Goal: Task Accomplishment & Management: Manage account settings

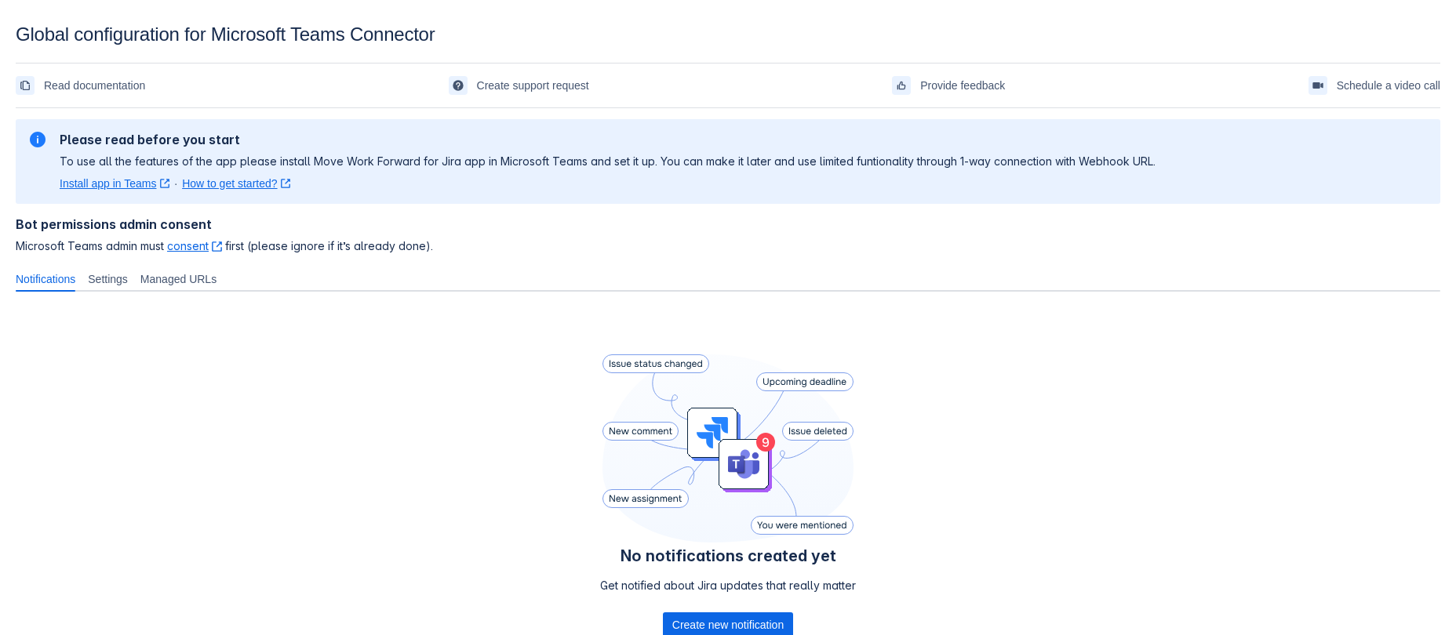
scroll to position [195, 0]
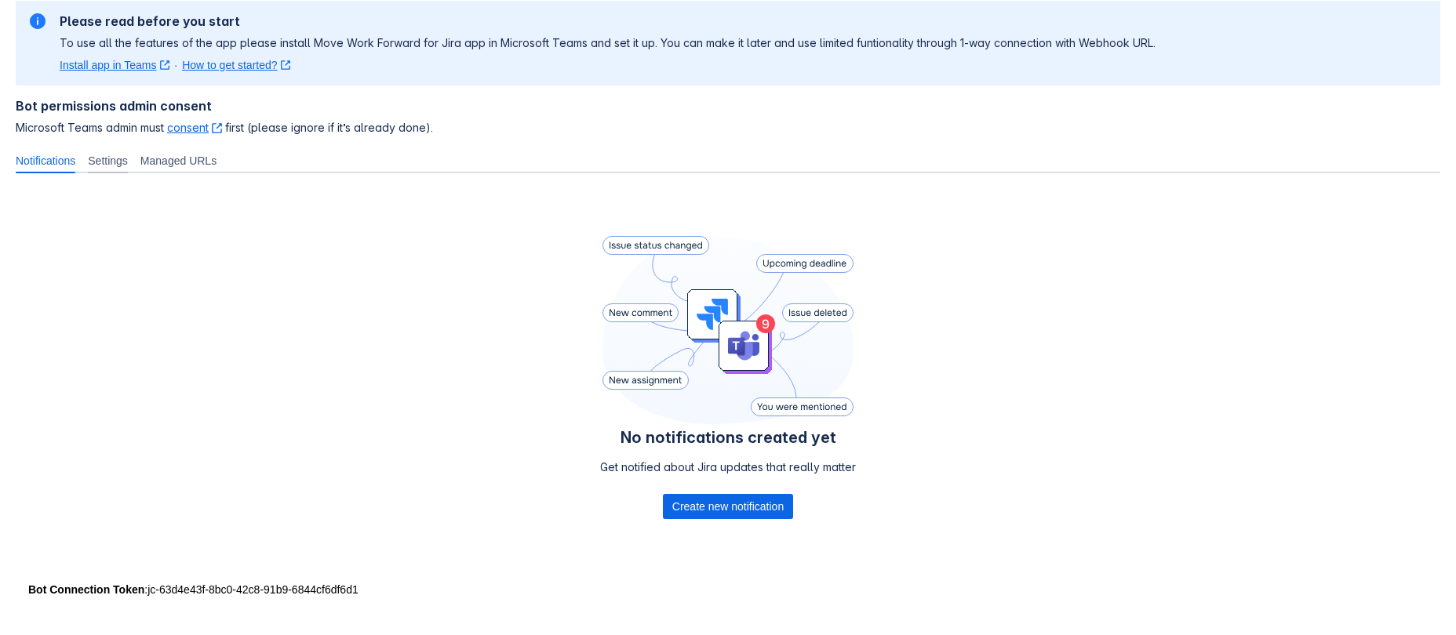
click at [128, 153] on span "Settings" at bounding box center [108, 161] width 40 height 16
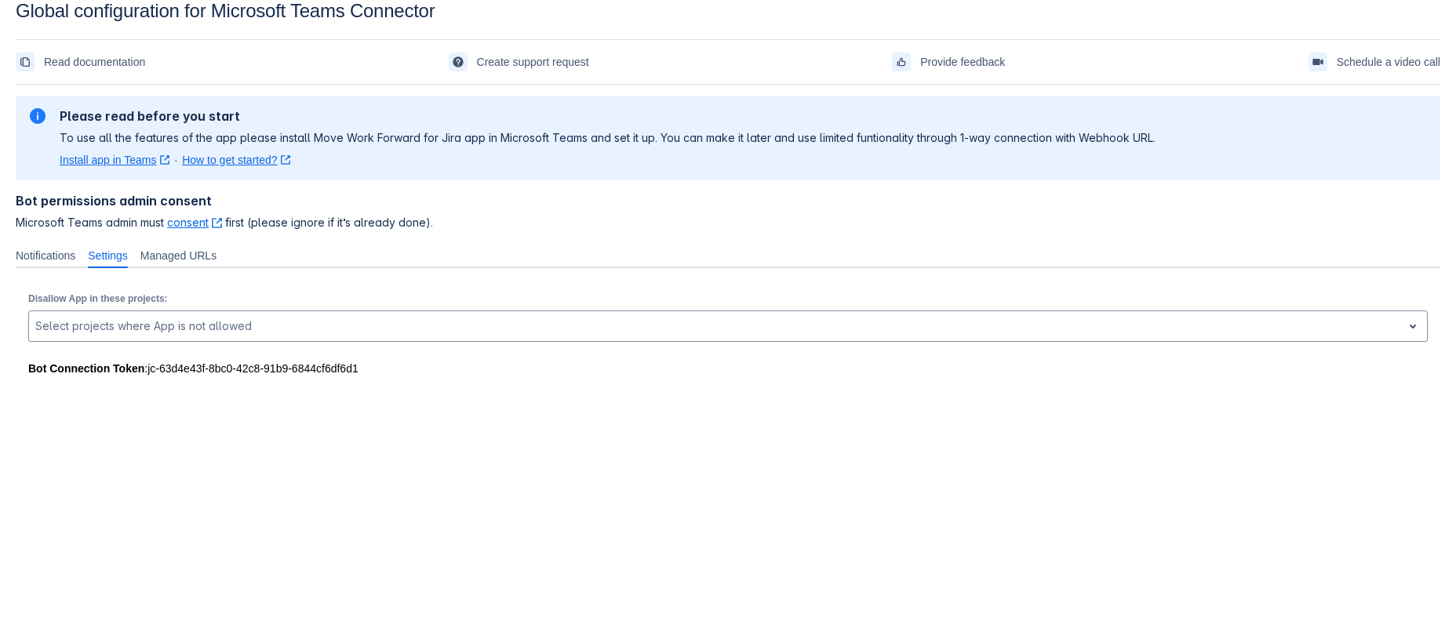
scroll to position [24, 0]
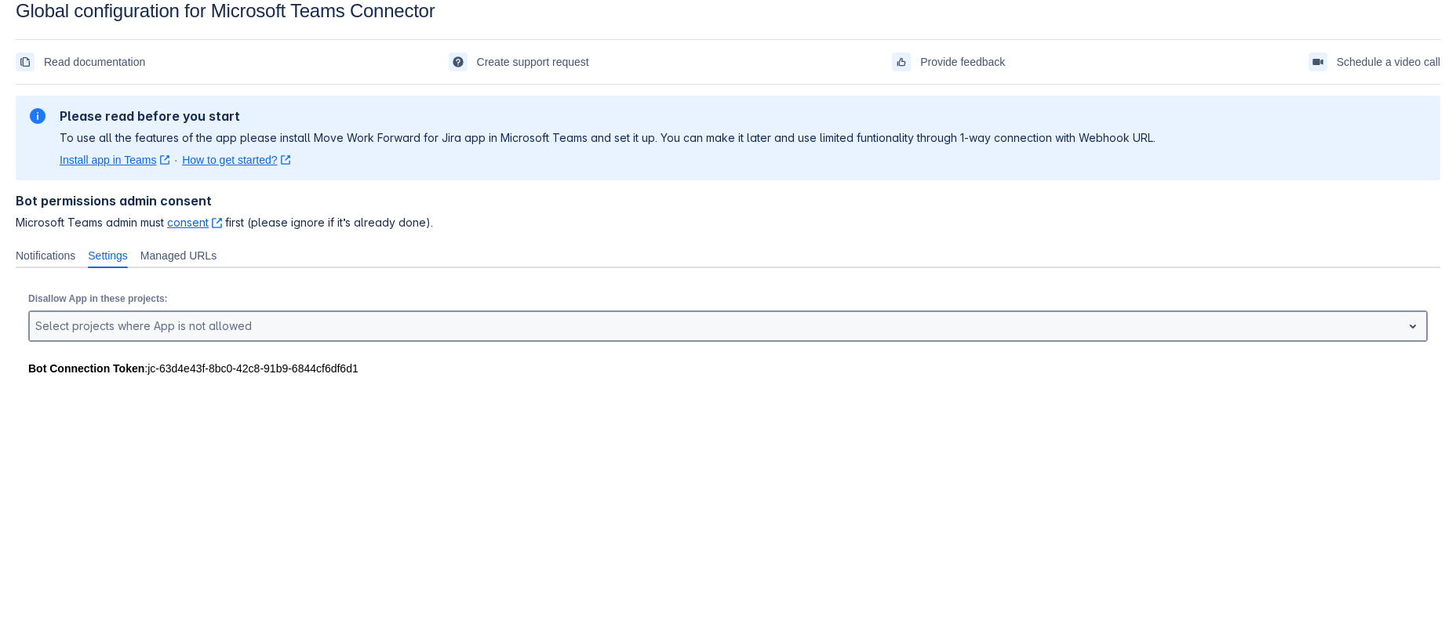
click at [337, 336] on div at bounding box center [715, 326] width 1360 height 19
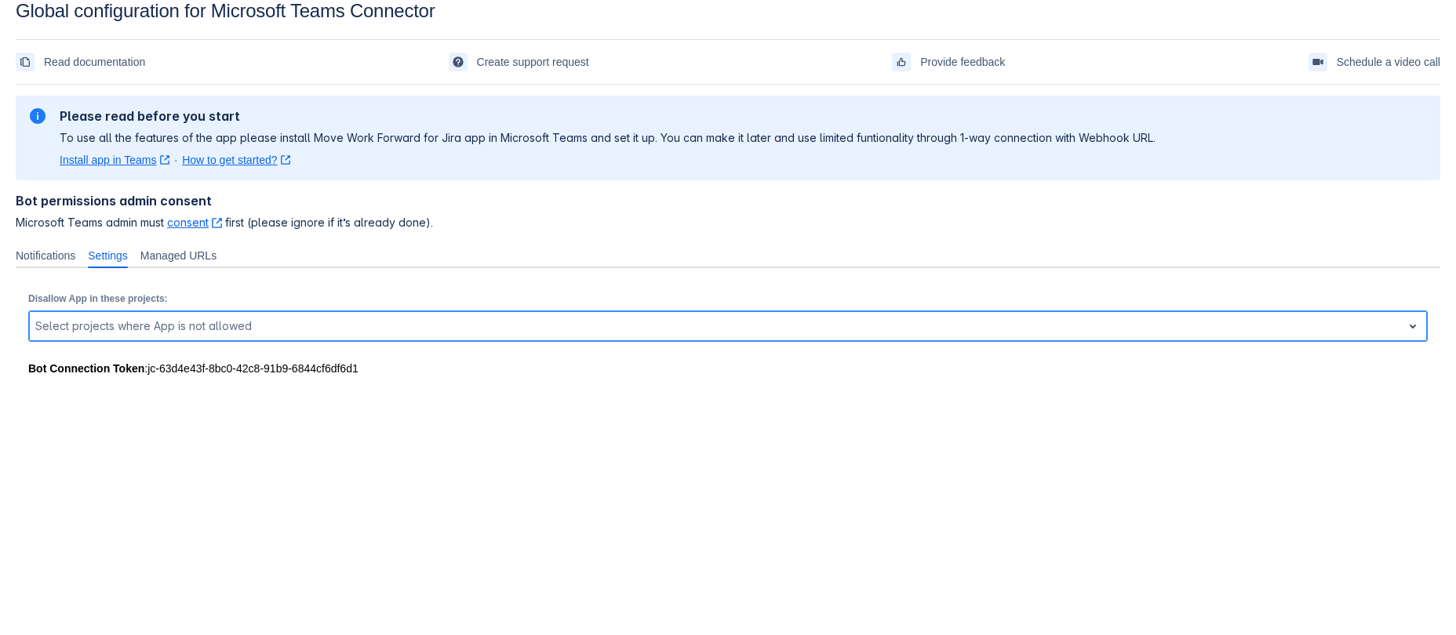
click at [337, 336] on div at bounding box center [715, 326] width 1360 height 19
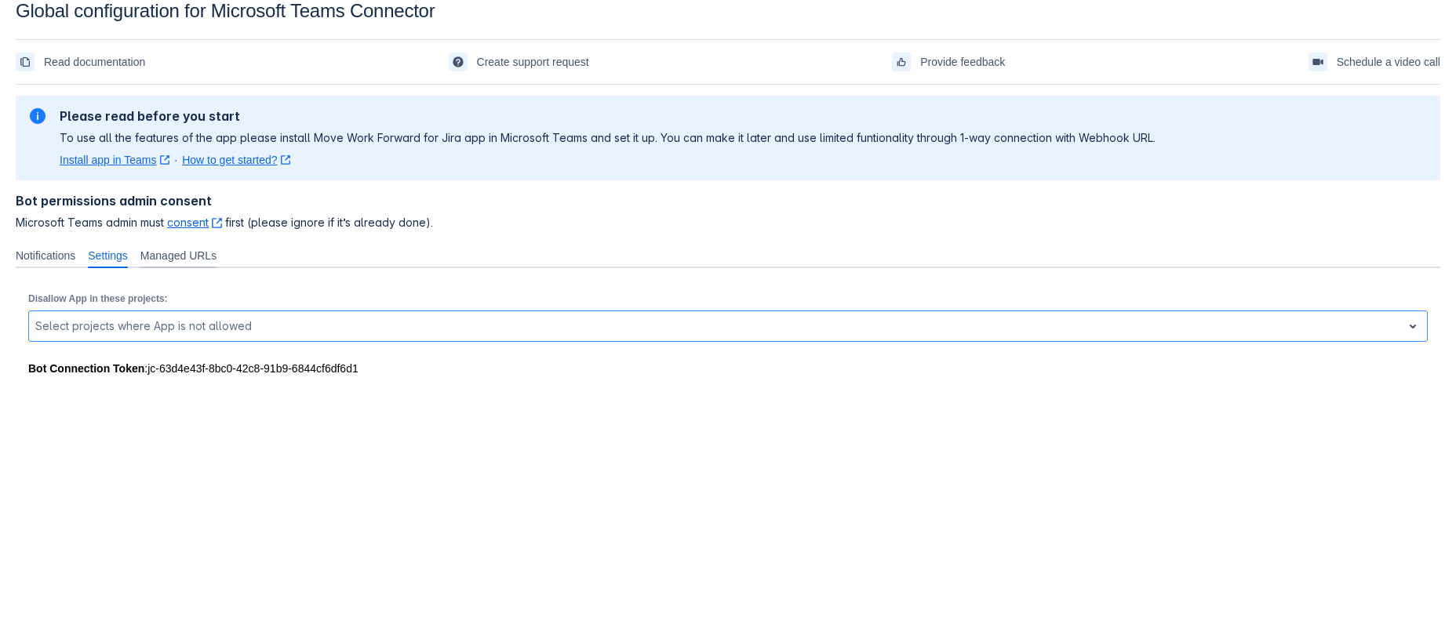
click at [217, 264] on span "Managed URLs" at bounding box center [178, 256] width 76 height 16
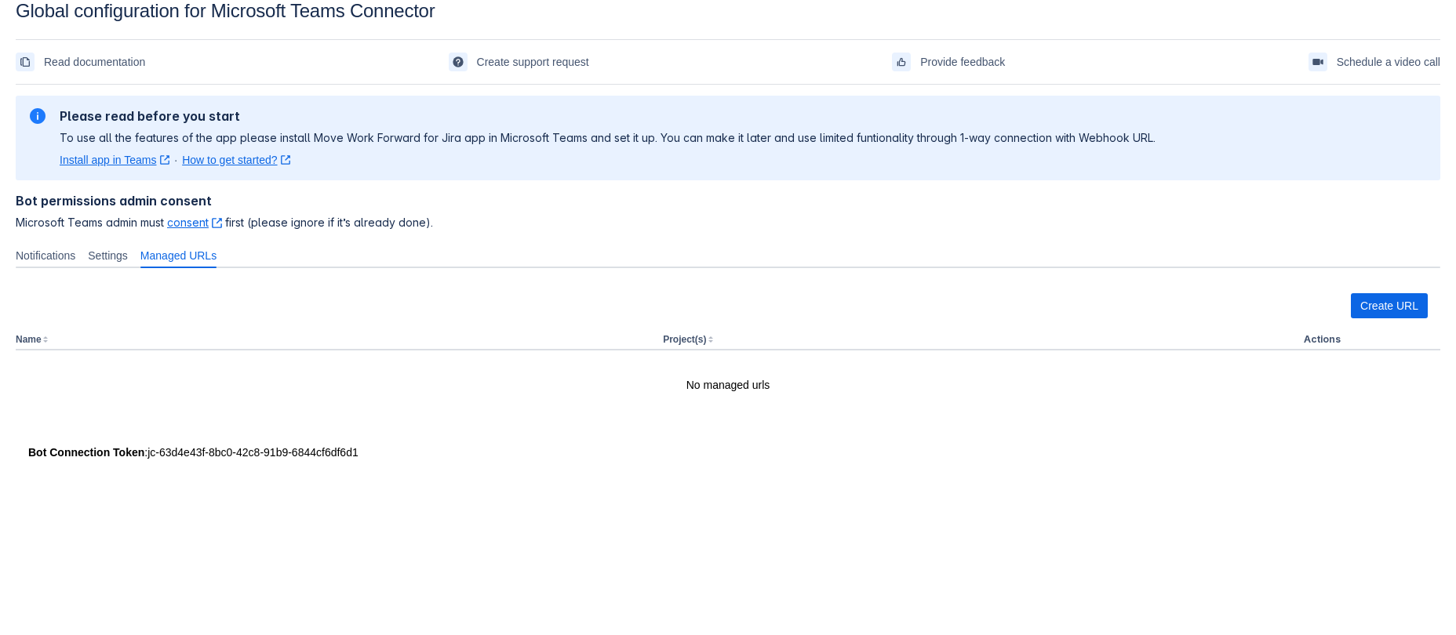
click at [169, 231] on span "Microsoft Teams admin must consent ﻿ , (opens new window) first (please ignore …" at bounding box center [728, 223] width 1425 height 16
click at [174, 330] on div "Create URL" at bounding box center [728, 311] width 1400 height 37
click at [126, 168] on link "Install app in Teams ﻿ , (opens new window)" at bounding box center [115, 160] width 110 height 16
click at [1390, 318] on span "Create URL" at bounding box center [1389, 305] width 58 height 25
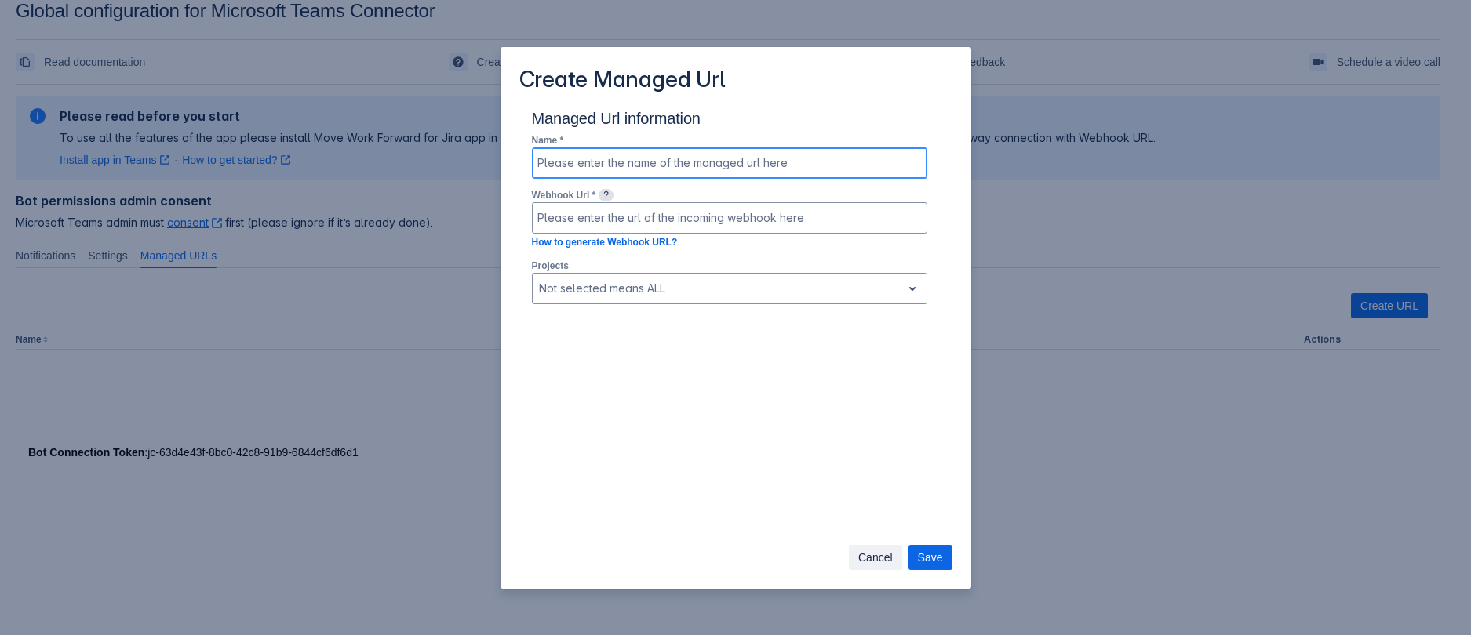
click at [724, 177] on input at bounding box center [730, 163] width 394 height 28
click at [827, 257] on div "Webhook Url * ? How to generate Webhook URL?" at bounding box center [729, 222] width 395 height 71
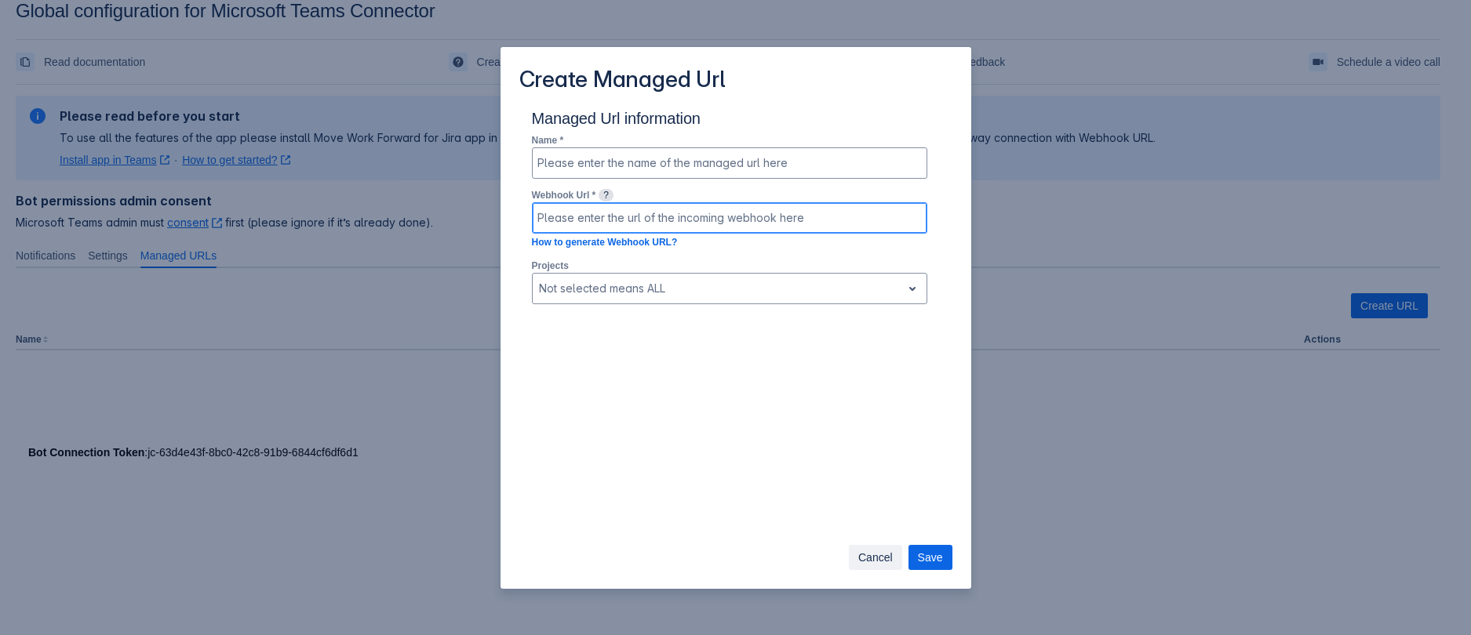
click at [833, 232] on input at bounding box center [730, 218] width 394 height 28
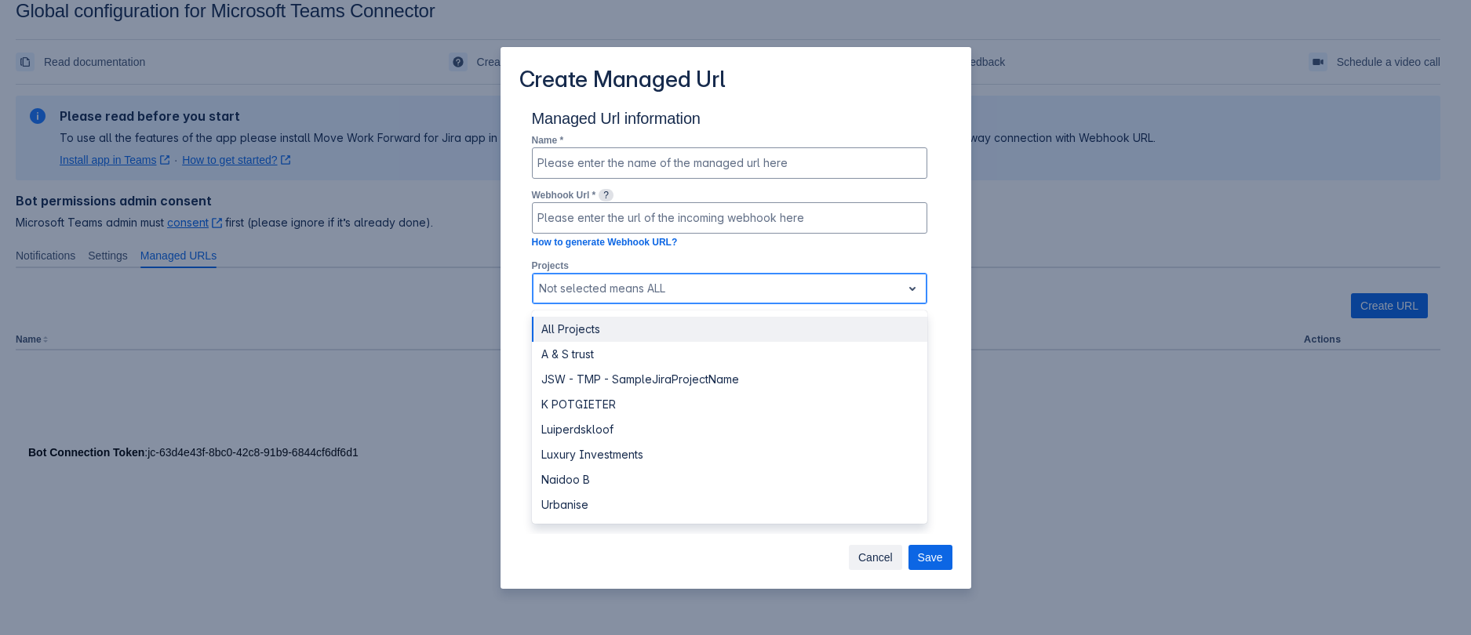
click at [864, 298] on div at bounding box center [717, 288] width 356 height 19
click at [936, 297] on div "Managed Url information Name * Webhook Url * ? How to generate Webhook URL? Pro…" at bounding box center [735, 320] width 471 height 427
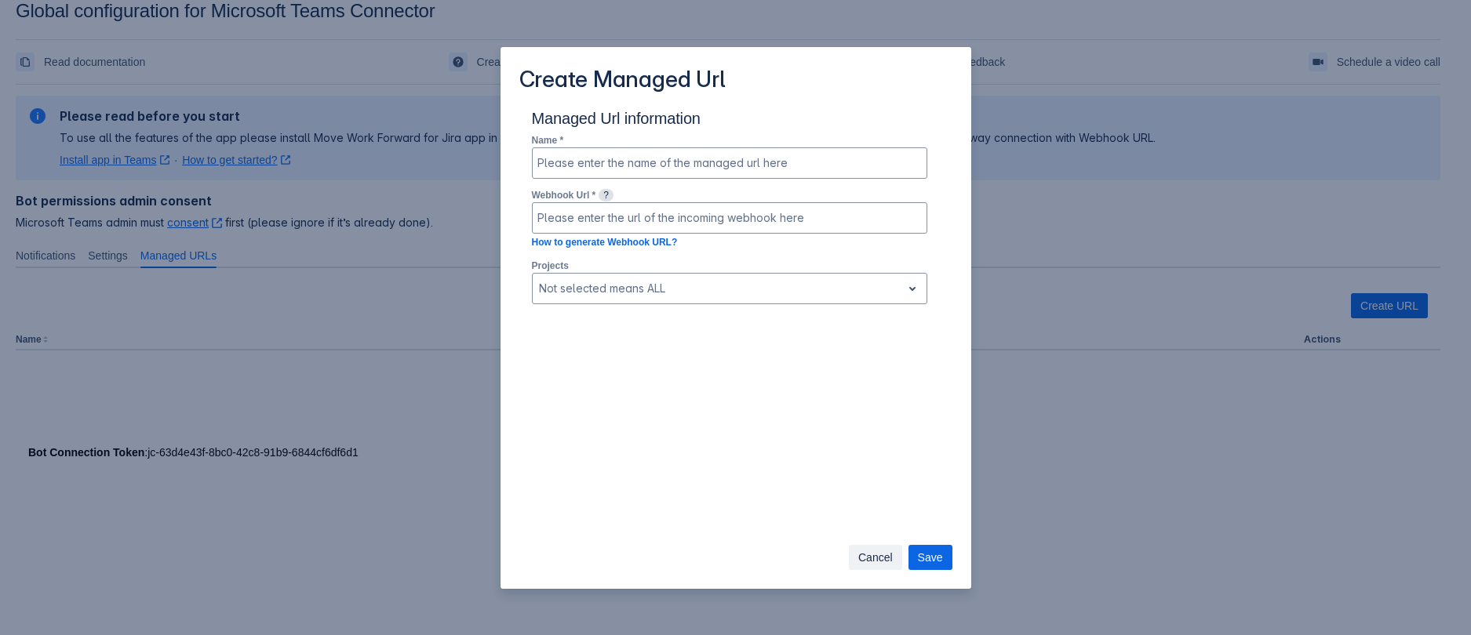
click at [872, 555] on span "Cancel" at bounding box center [875, 557] width 35 height 25
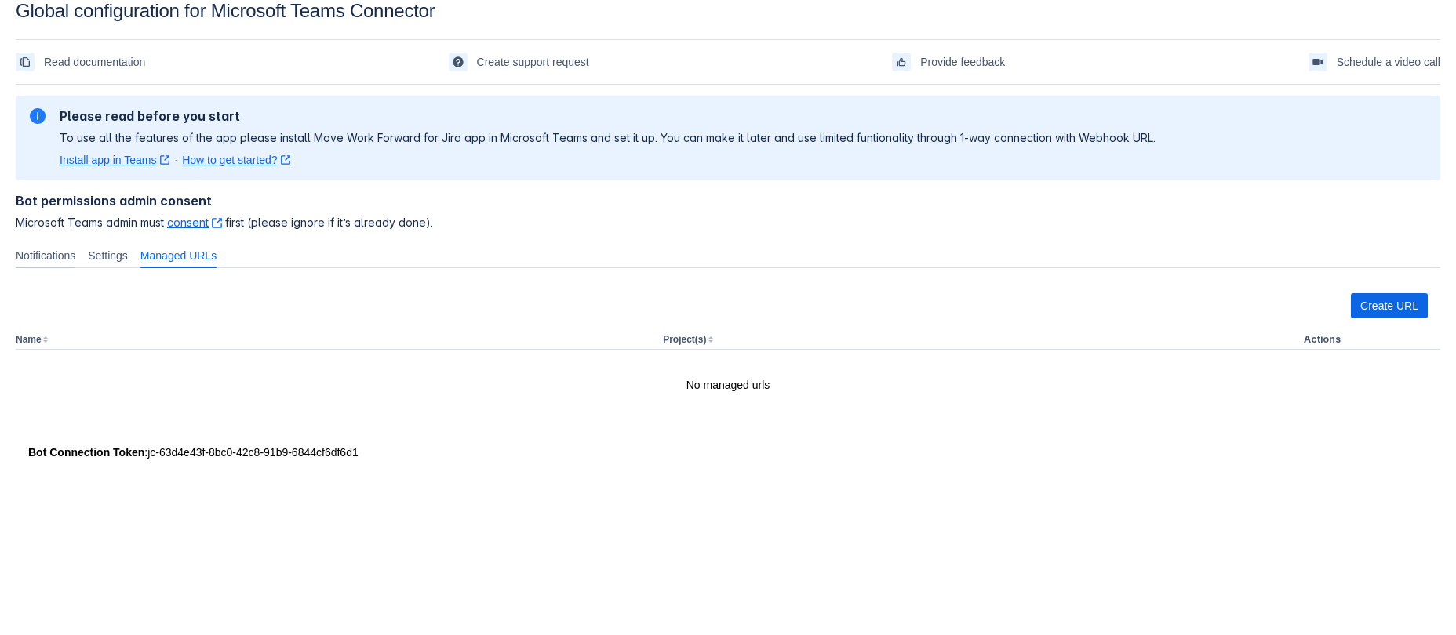
click at [30, 264] on span "Notifications" at bounding box center [46, 256] width 60 height 16
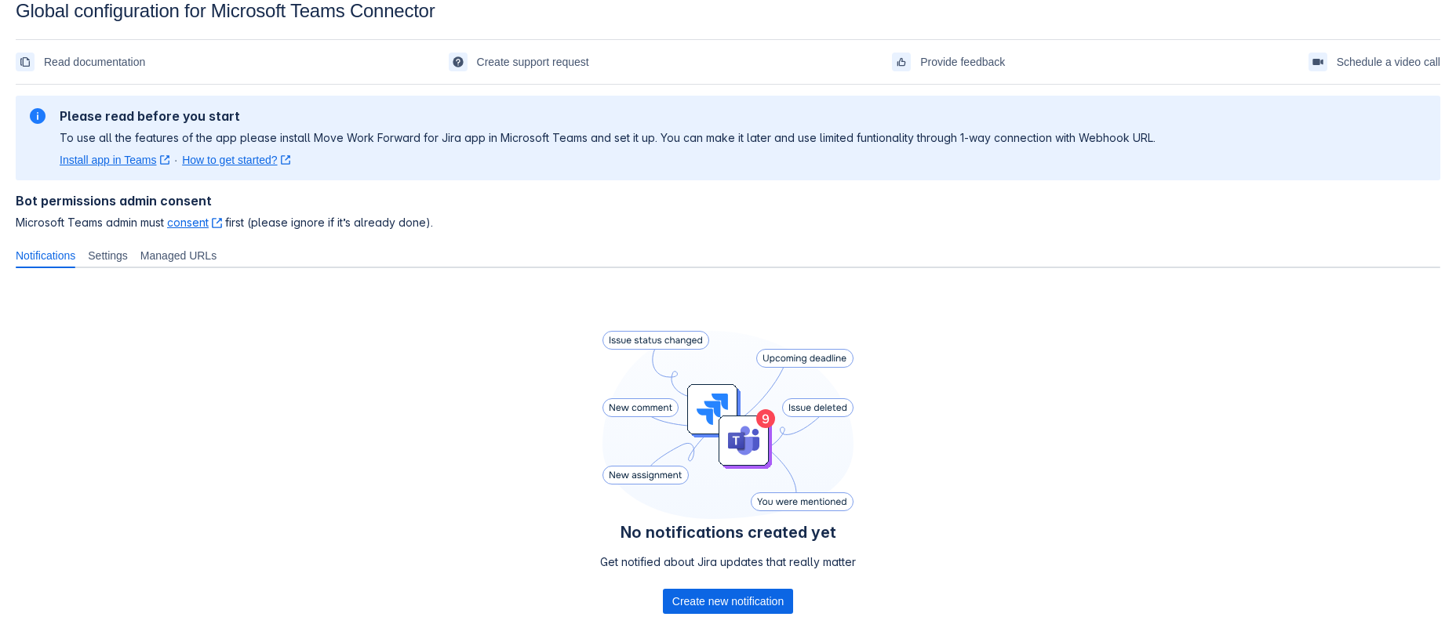
click at [222, 229] on link "consent ﻿ , (opens new window)" at bounding box center [194, 222] width 55 height 13
click at [491, 158] on div "Please read before you start To use all the features of the app please install …" at bounding box center [608, 138] width 1096 height 60
click at [216, 115] on h2 "Please read before you start" at bounding box center [608, 116] width 1096 height 16
click at [384, 146] on p "To use all the features of the app please install Move Work Forward for Jira ap…" at bounding box center [608, 138] width 1096 height 16
click at [378, 231] on span "Microsoft Teams admin must consent ﻿ , (opens new window) first (please ignore …" at bounding box center [728, 223] width 1425 height 16
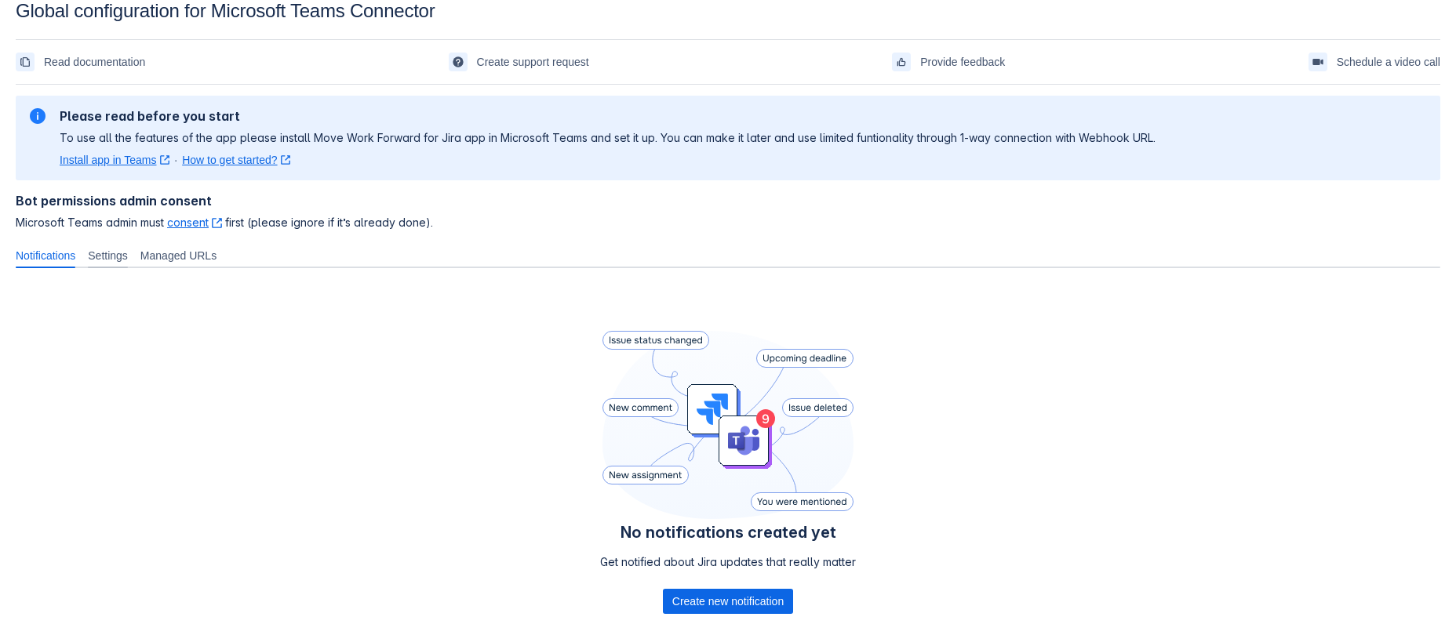
click at [128, 264] on span "Settings" at bounding box center [108, 256] width 40 height 16
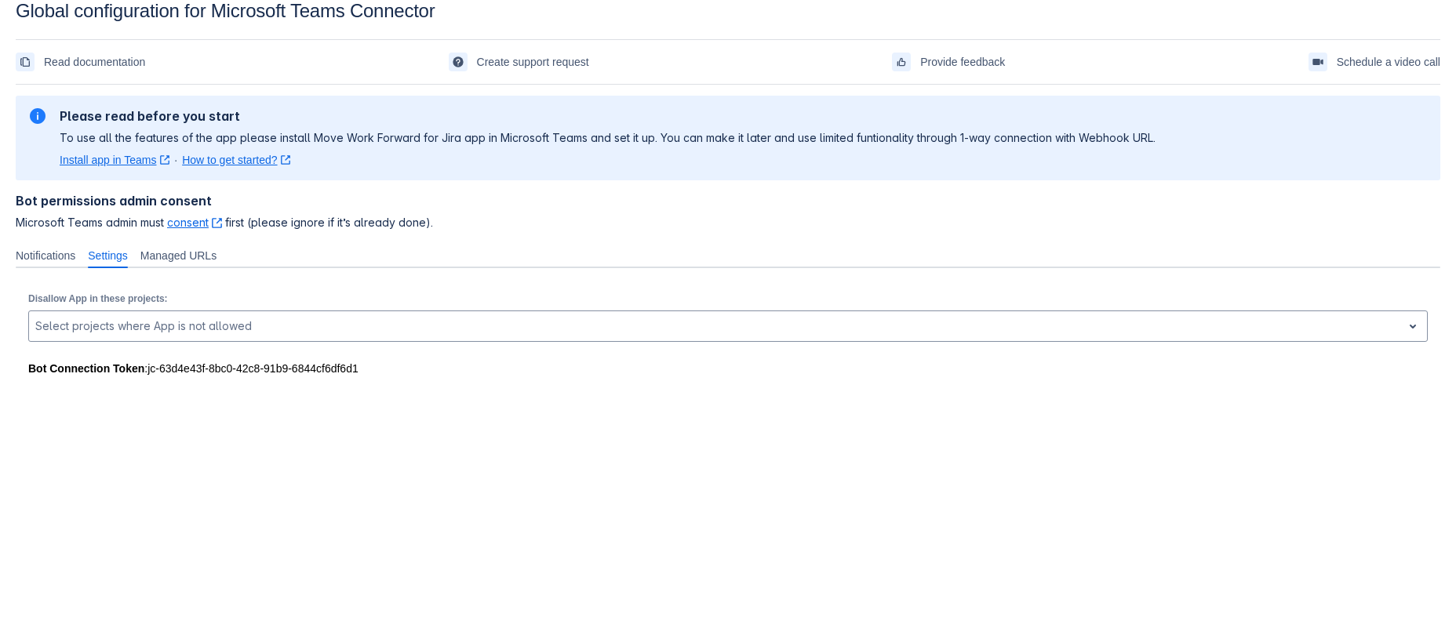
click at [349, 138] on p "To use all the features of the app please install Move Work Forward for Jira ap…" at bounding box center [608, 138] width 1096 height 16
click at [533, 231] on span "Microsoft Teams admin must consent ﻿ , (opens new window) first (please ignore …" at bounding box center [728, 223] width 1425 height 16
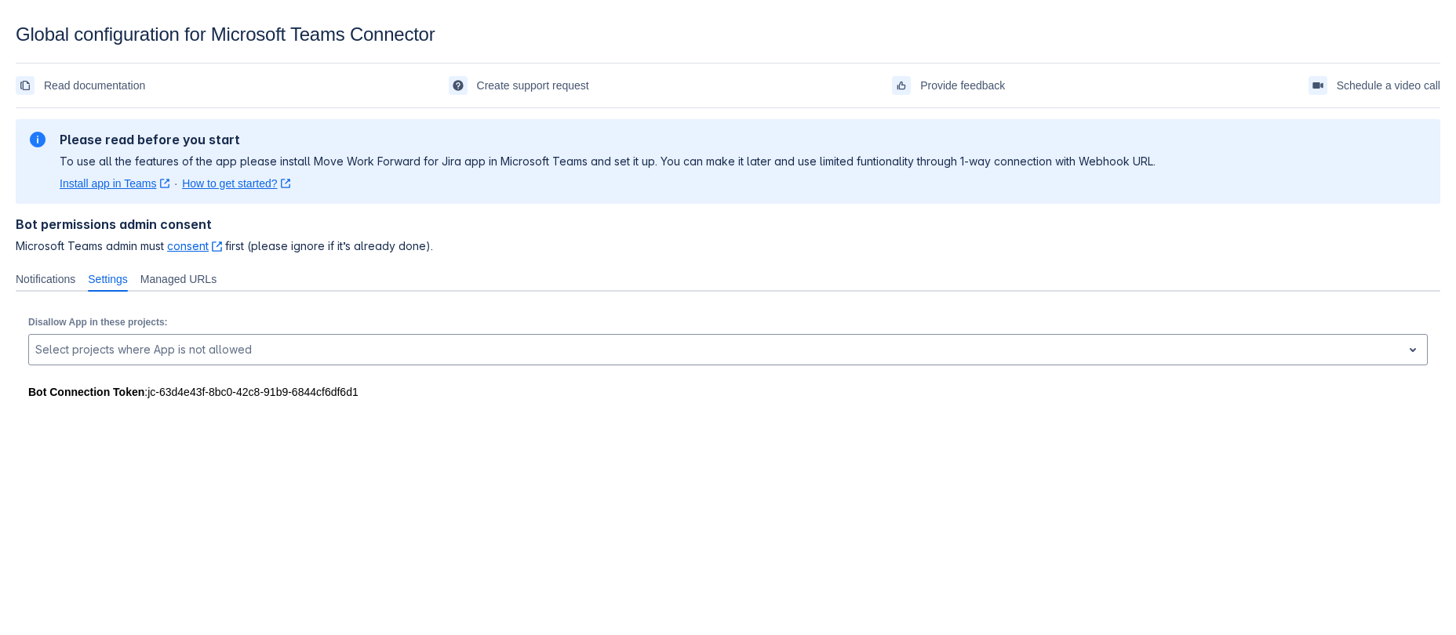
click at [74, 254] on span "Microsoft Teams admin must consent ﻿ , (opens new window) first (please ignore …" at bounding box center [728, 246] width 1425 height 16
click at [581, 232] on h4 "Bot permissions admin consent" at bounding box center [728, 225] width 1425 height 16
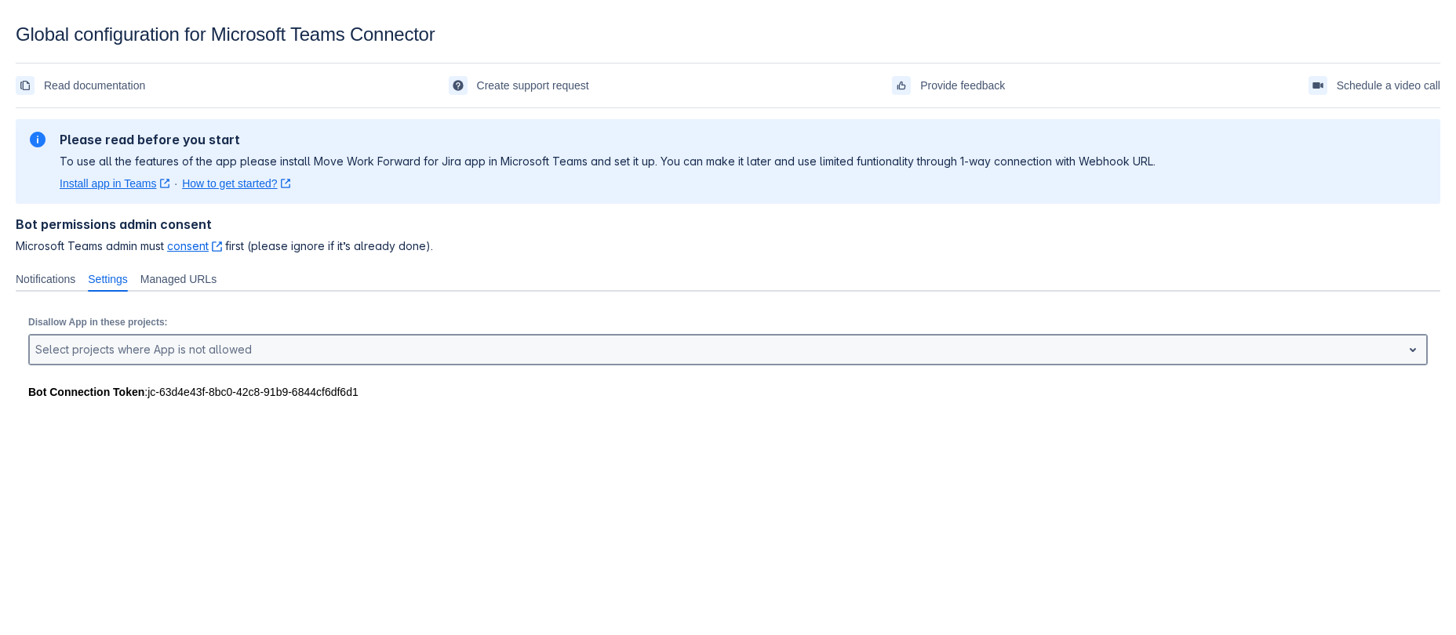
click at [235, 359] on div at bounding box center [715, 349] width 1360 height 19
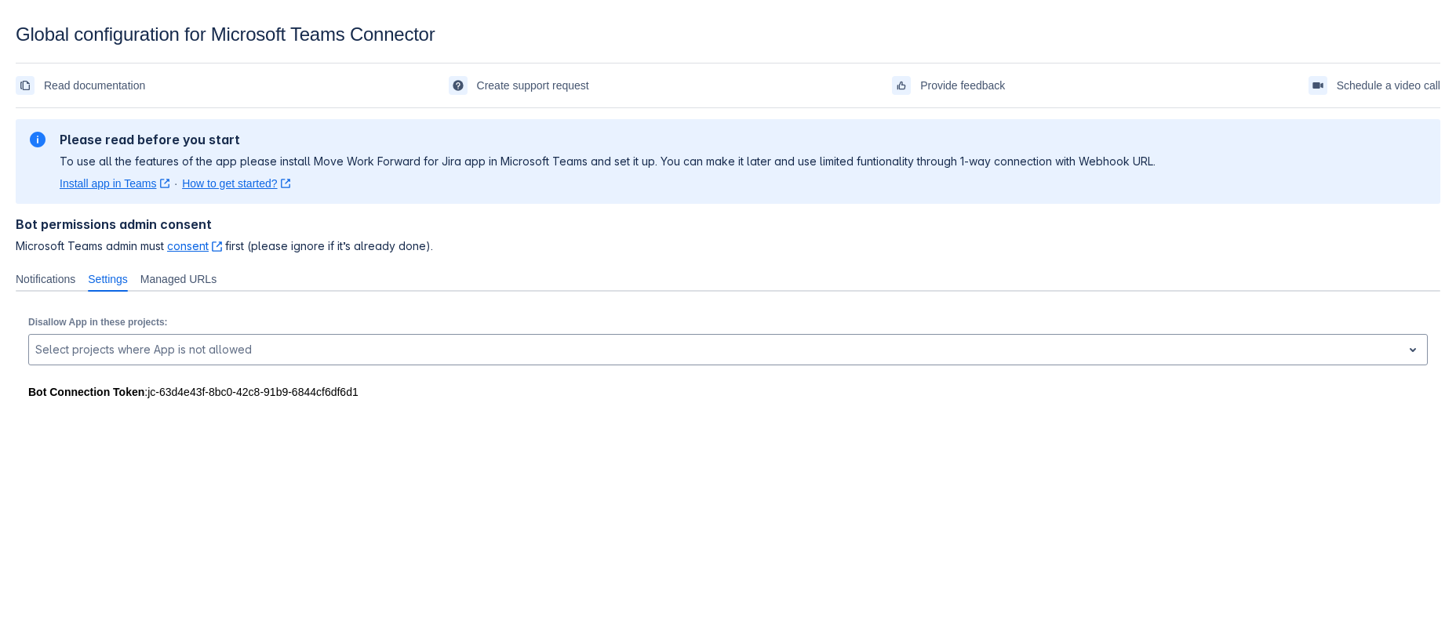
click at [723, 254] on span "Microsoft Teams admin must consent ﻿ , (opens new window) first (please ignore …" at bounding box center [728, 246] width 1425 height 16
